Goal: Task Accomplishment & Management: Complete application form

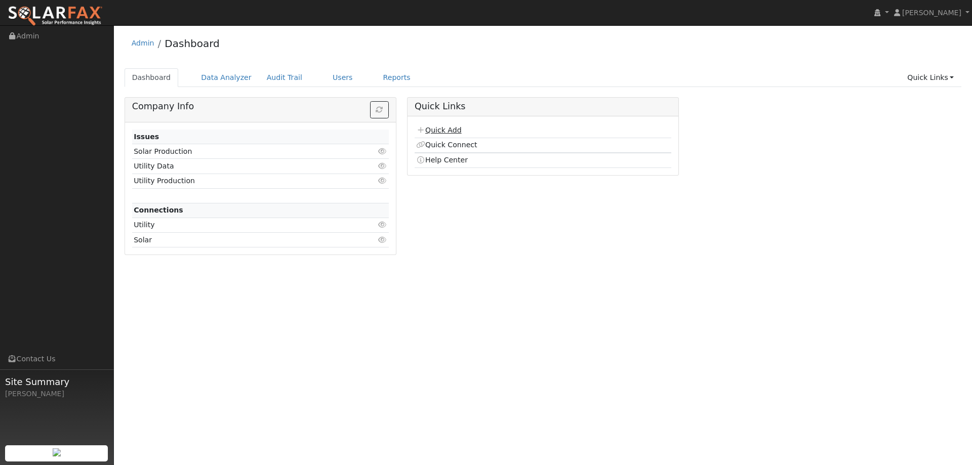
click at [457, 131] on link "Quick Add" at bounding box center [438, 130] width 45 height 8
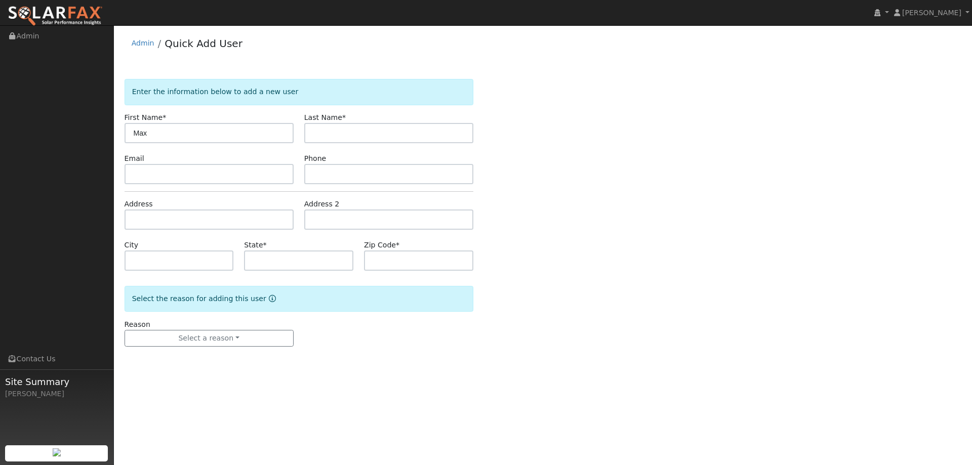
type input "Max"
type input "[PERSON_NAME]"
click at [175, 175] on input "text" at bounding box center [209, 174] width 169 height 20
paste input "[EMAIL_ADDRESS][DOMAIN_NAME]"
type input "[EMAIL_ADDRESS][DOMAIN_NAME]"
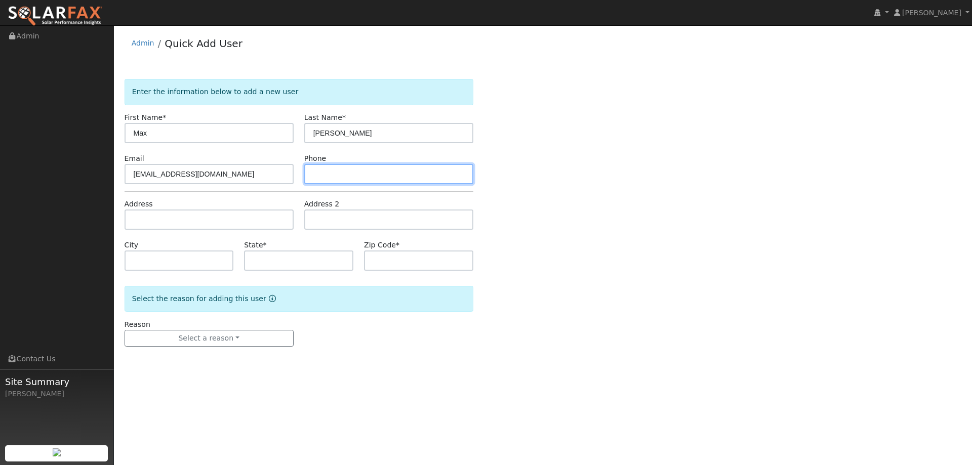
click at [342, 167] on input "text" at bounding box center [388, 174] width 169 height 20
paste input "[PHONE_NUMBER]"
type input "[PHONE_NUMBER]"
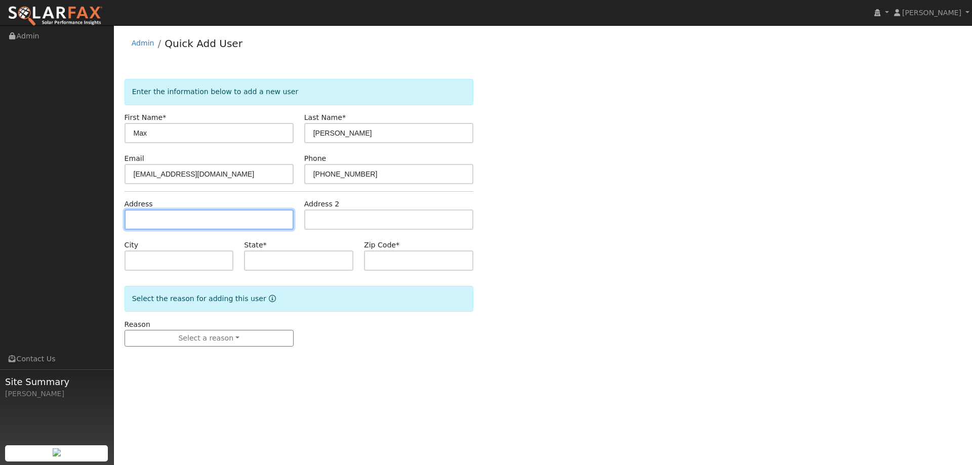
click at [251, 221] on input "text" at bounding box center [209, 220] width 169 height 20
paste input "1453 [PERSON_NAME] Court"
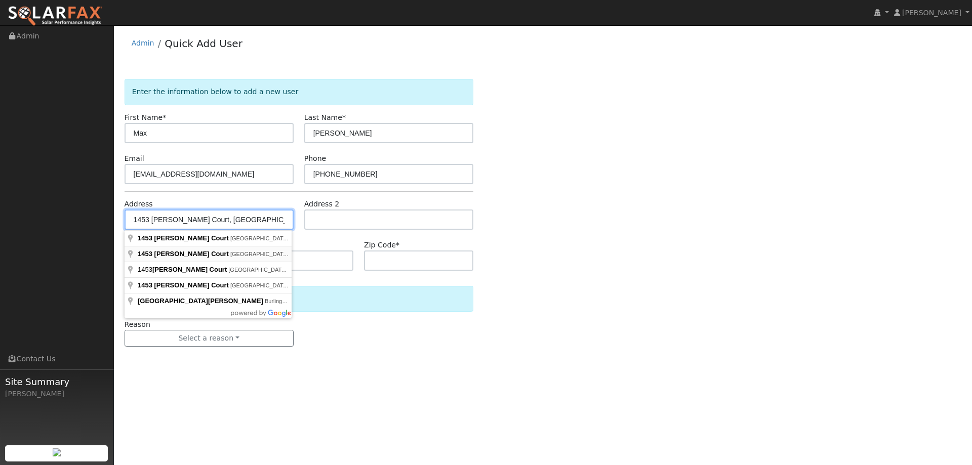
type input "1453 [PERSON_NAME] Court"
type input "Walnut Creek"
type input "CA"
type input "94598"
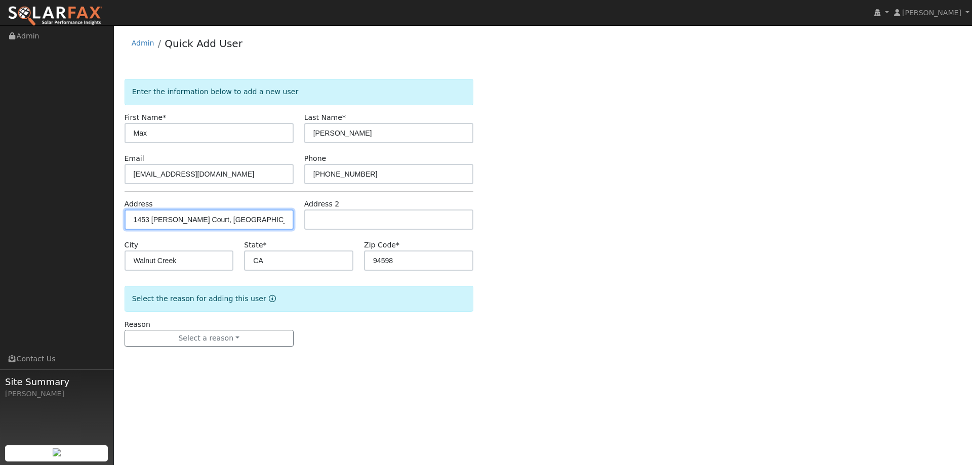
type input "1453 [PERSON_NAME] Court"
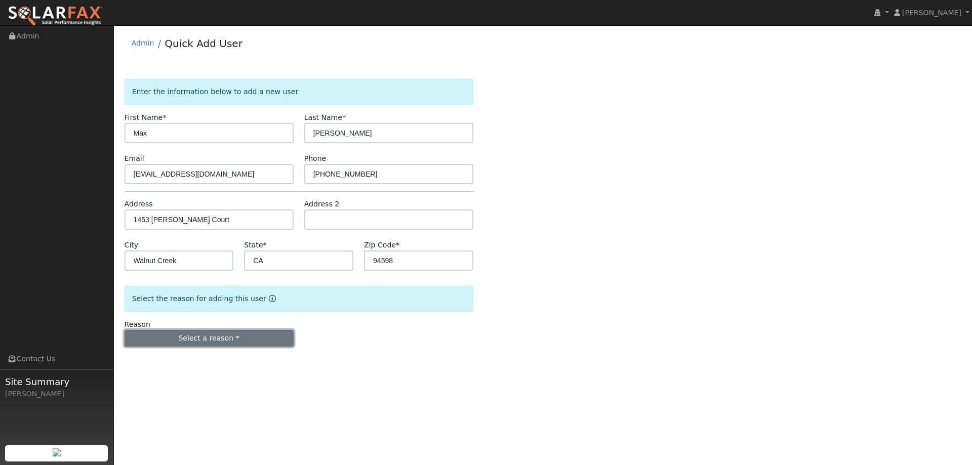
click at [261, 336] on button "Select a reason" at bounding box center [209, 338] width 169 height 17
click at [217, 358] on link "New lead" at bounding box center [181, 360] width 112 height 14
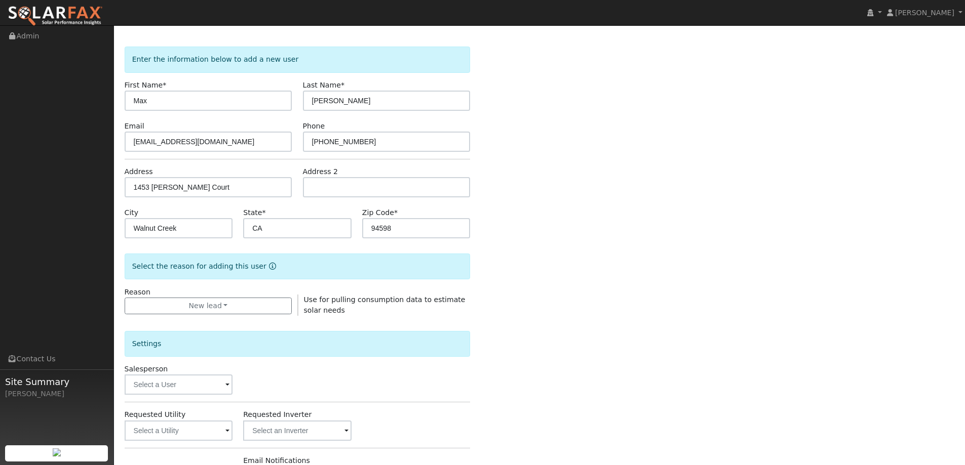
scroll to position [51, 0]
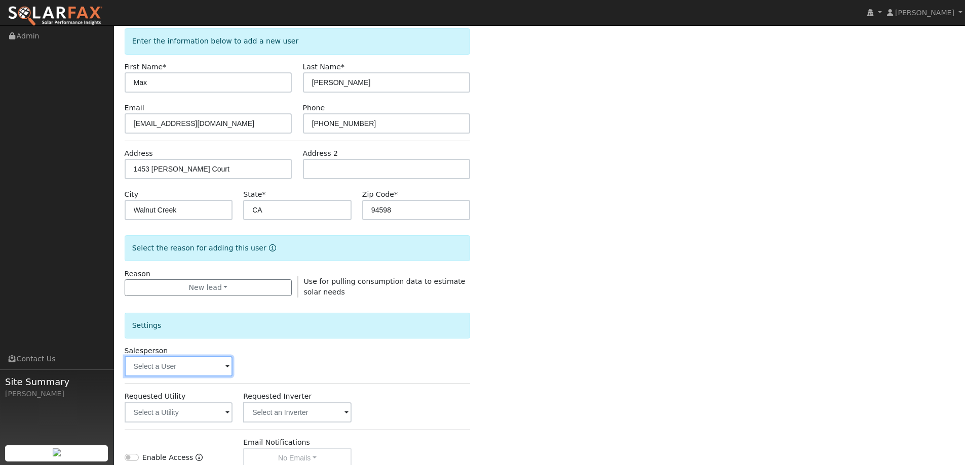
click at [179, 374] on input "text" at bounding box center [179, 367] width 108 height 20
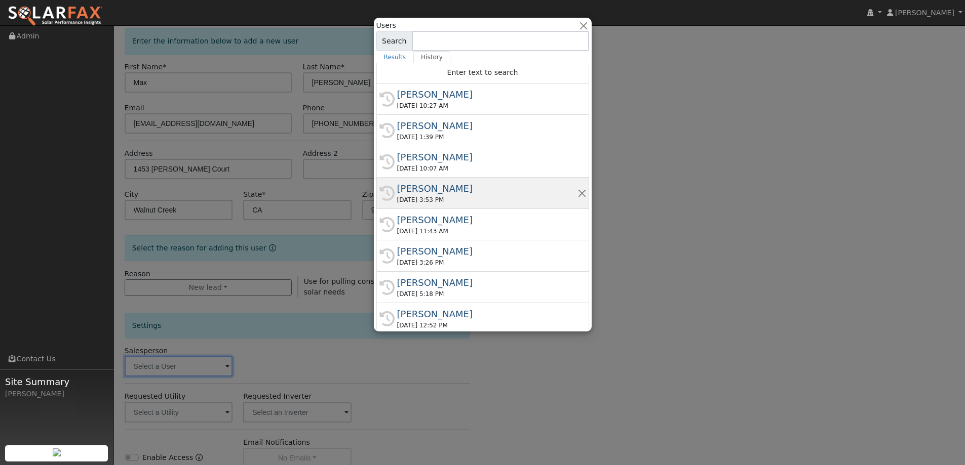
click at [447, 196] on div "09/08/2025 3:53 PM" at bounding box center [487, 200] width 180 height 9
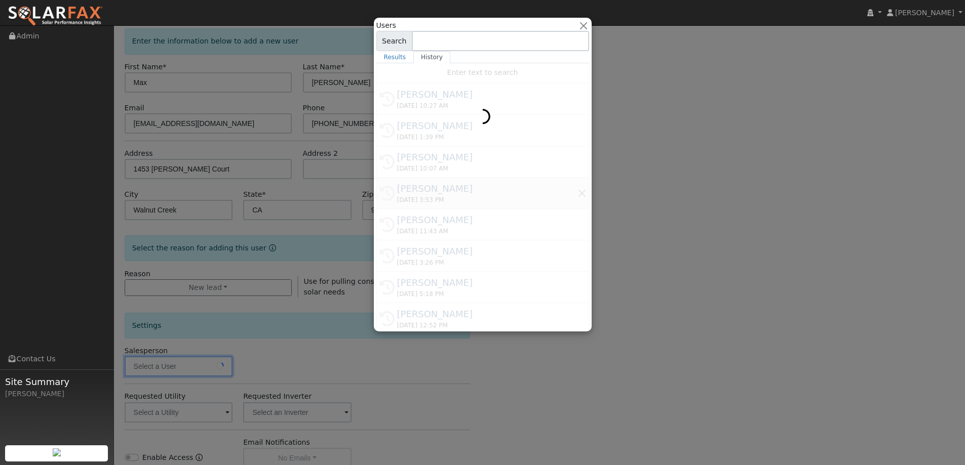
type input "Jon Landsman"
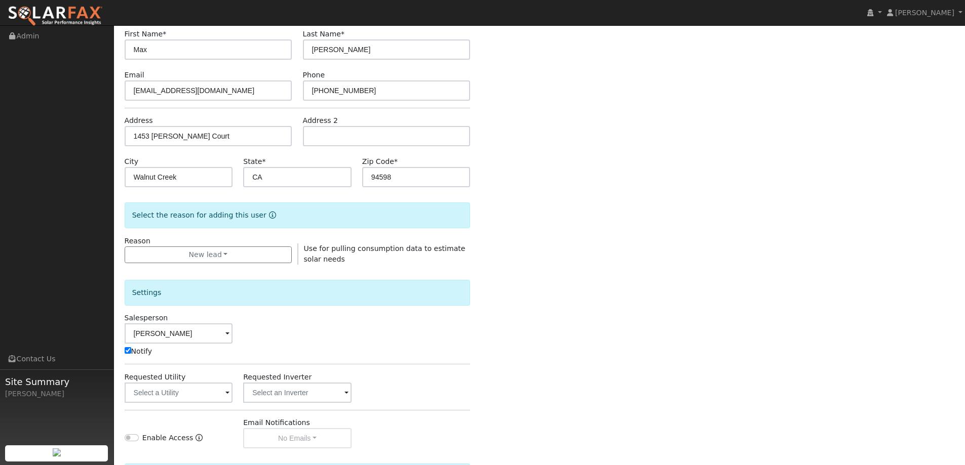
scroll to position [101, 0]
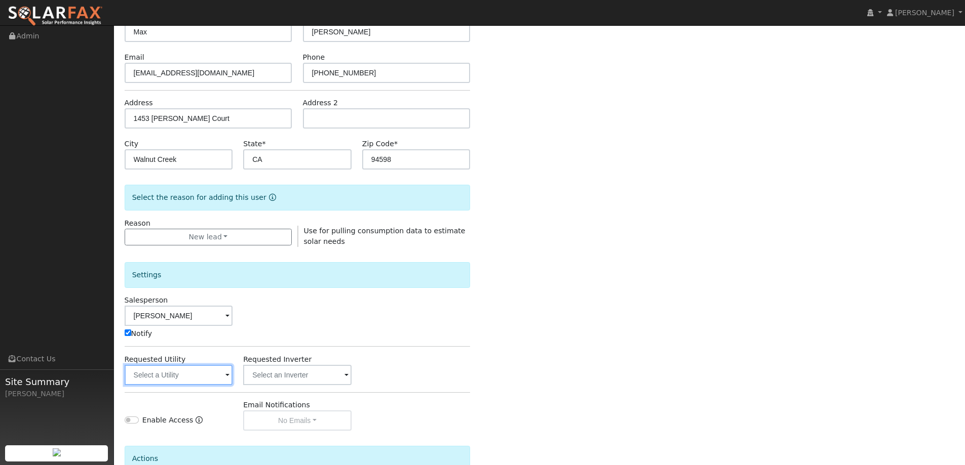
click at [218, 383] on input "text" at bounding box center [179, 375] width 108 height 20
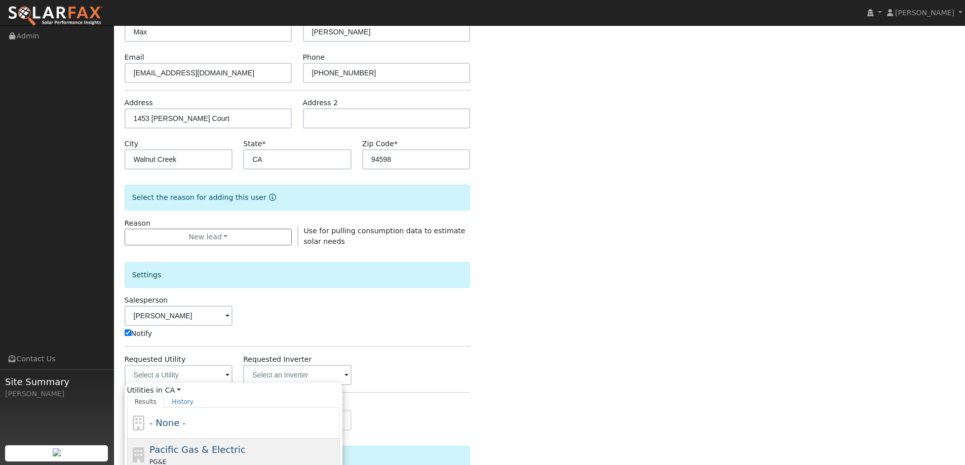
click at [248, 453] on div "Pacific Gas & Electric PG&E" at bounding box center [243, 455] width 188 height 24
type input "Pacific Gas & Electric"
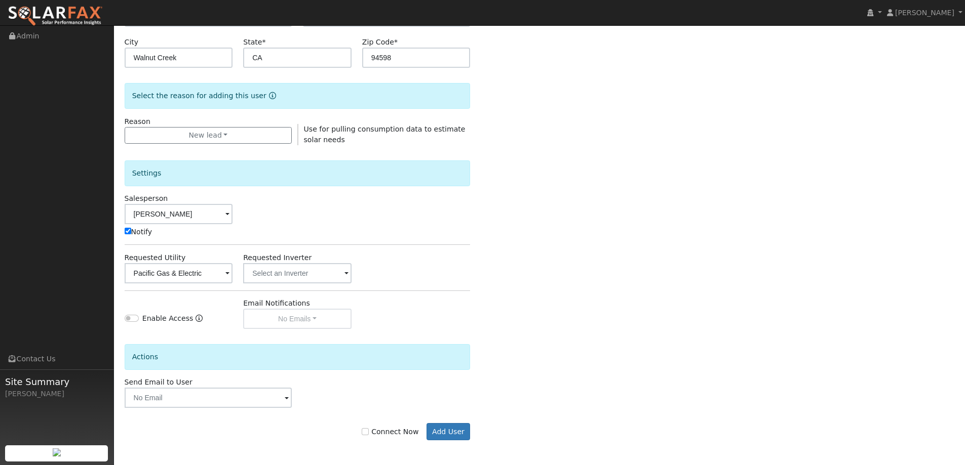
scroll to position [204, 0]
drag, startPoint x: 370, startPoint y: 423, endPoint x: 373, endPoint y: 427, distance: 5.4
click at [370, 423] on div "Connect Now Add User" at bounding box center [297, 431] width 357 height 17
click at [373, 427] on label "Connect Now" at bounding box center [390, 431] width 57 height 11
click at [369, 428] on input "Connect Now" at bounding box center [365, 431] width 7 height 7
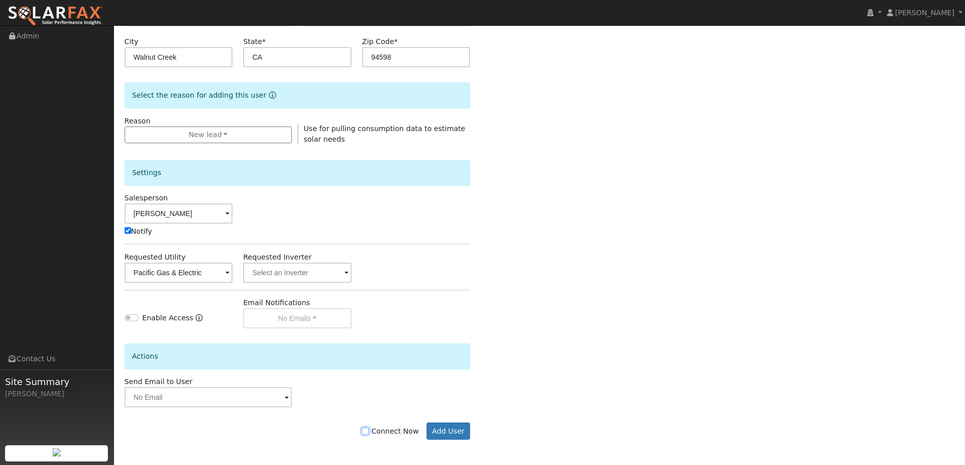
checkbox input "true"
click at [487, 436] on div "Enter the information below to add a new user First Name * Max Last Name * Katz…" at bounding box center [540, 167] width 830 height 585
click at [456, 435] on button "Add User" at bounding box center [448, 431] width 44 height 17
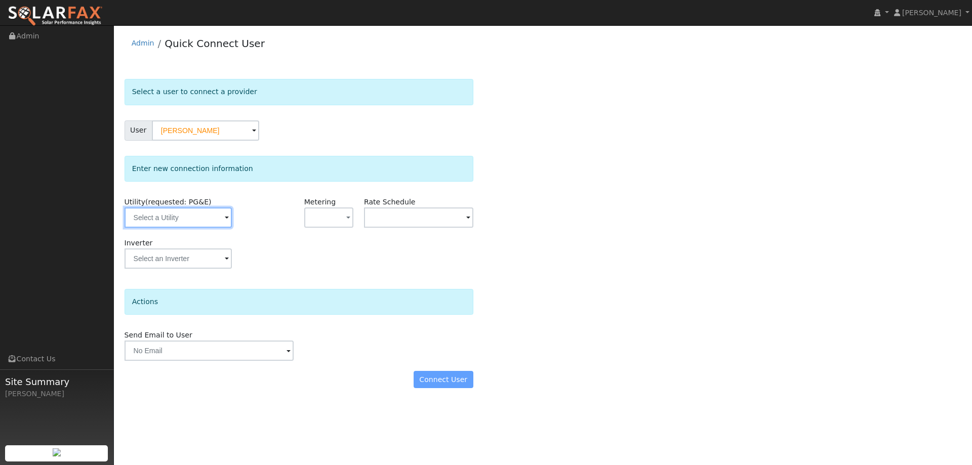
click at [211, 220] on input "text" at bounding box center [178, 218] width 107 height 20
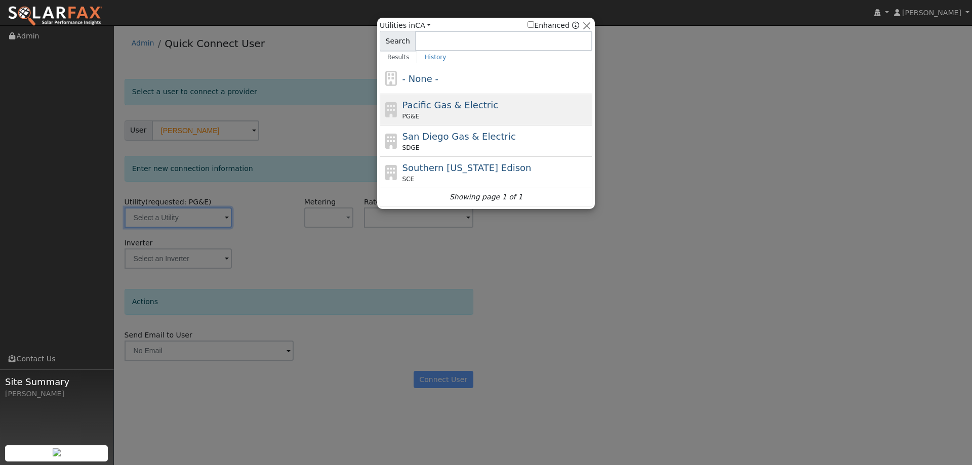
click at [403, 113] on span "PG&E" at bounding box center [411, 116] width 17 height 9
type input "PG&E"
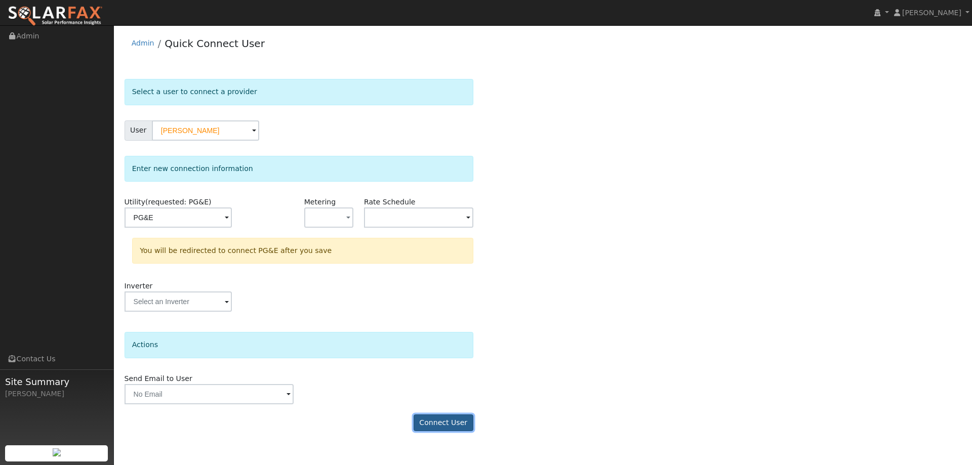
click at [429, 420] on button "Connect User" at bounding box center [444, 423] width 60 height 17
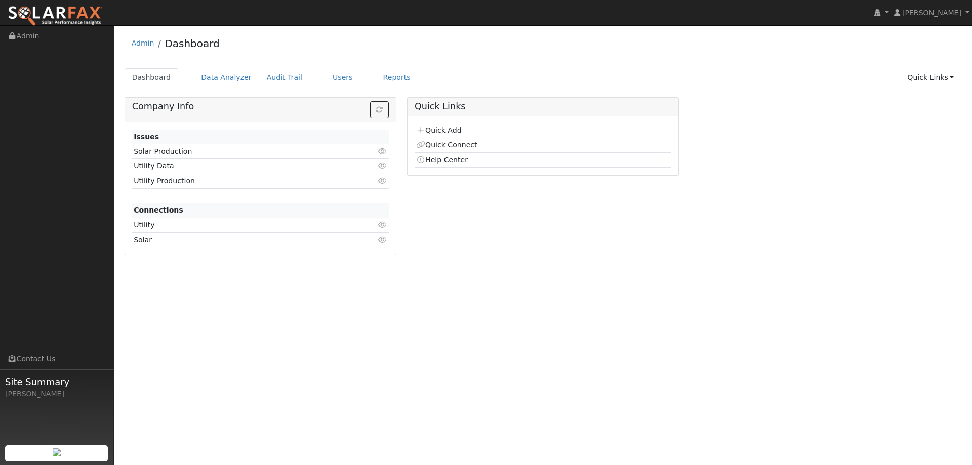
click at [453, 146] on link "Quick Connect" at bounding box center [446, 145] width 61 height 8
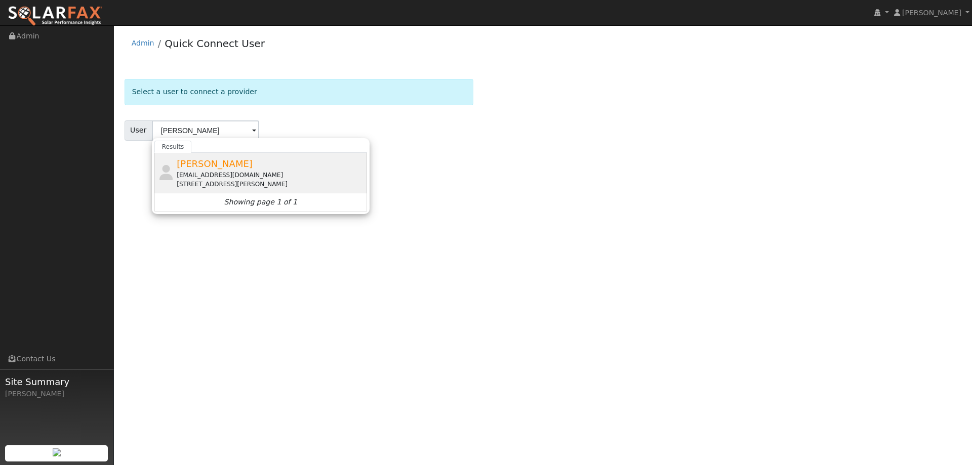
click at [226, 171] on div "[EMAIL_ADDRESS][DOMAIN_NAME]" at bounding box center [271, 175] width 188 height 9
type input "[PERSON_NAME]"
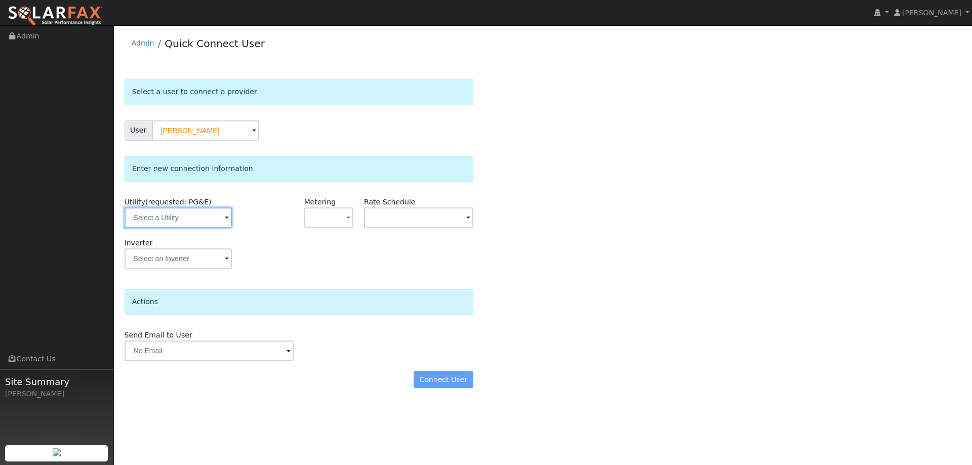
click at [147, 216] on input "text" at bounding box center [178, 218] width 107 height 20
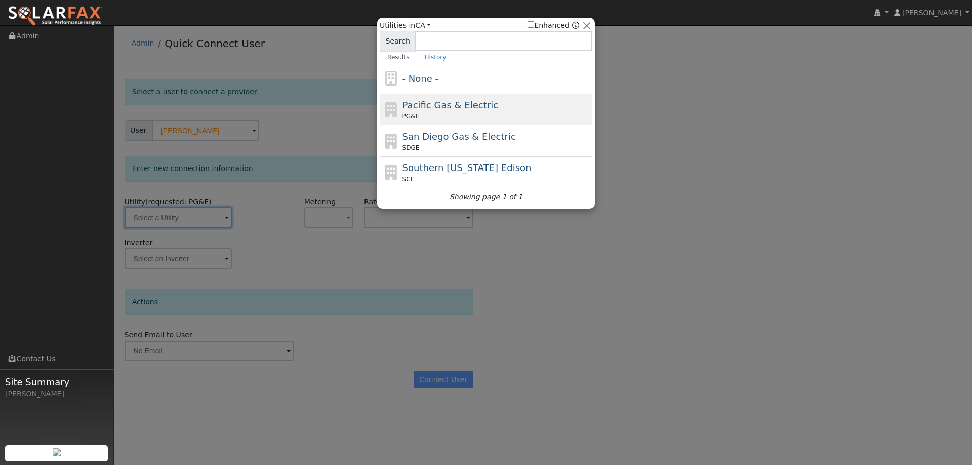
click at [455, 112] on div "Pacific Gas & Electric PG&E" at bounding box center [497, 109] width 188 height 23
type input "PG&E"
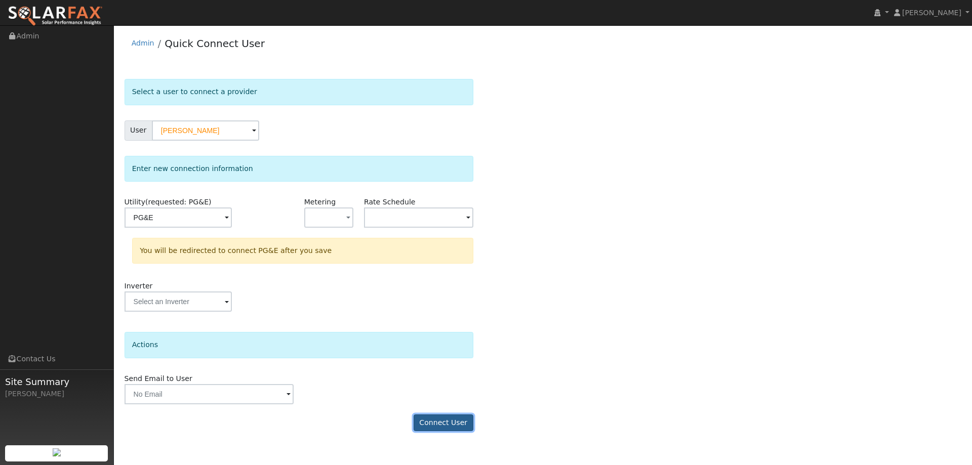
click at [464, 419] on button "Connect User" at bounding box center [444, 423] width 60 height 17
